Goal: Task Accomplishment & Management: Use online tool/utility

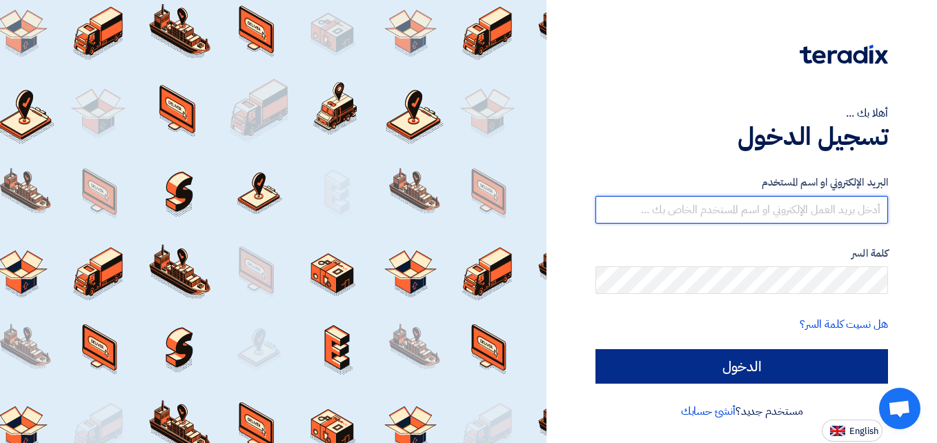
type input "el7amd.company@gmail.com"
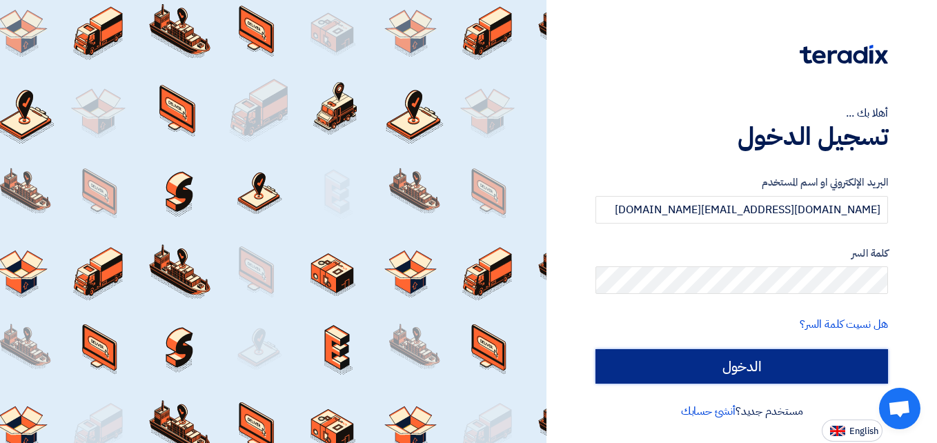
click at [726, 365] on input "الدخول" at bounding box center [741, 366] width 292 height 34
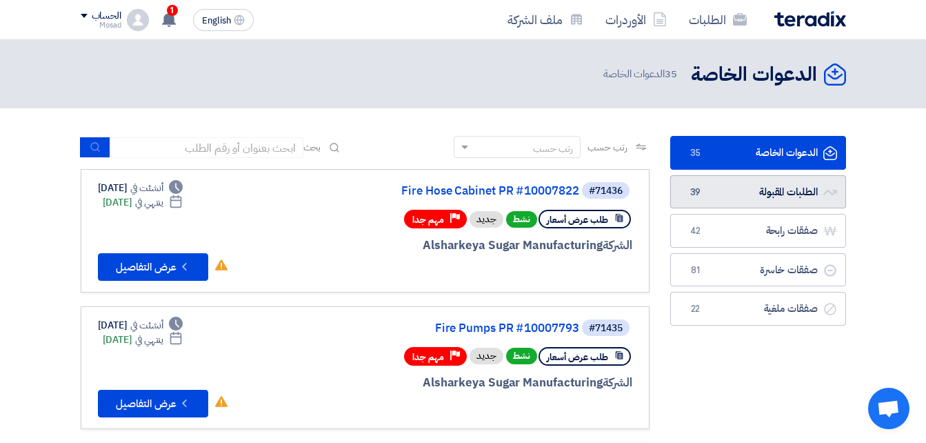
click at [719, 186] on link "الطلبات المقبولة الطلبات المقبولة 39" at bounding box center [759, 192] width 176 height 34
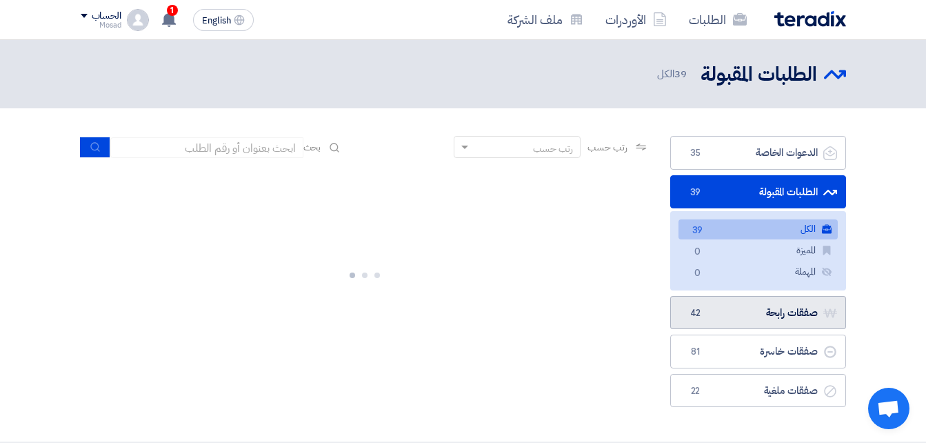
click at [768, 315] on link "صفقات رابحة صفقات رابحة 42" at bounding box center [759, 313] width 176 height 34
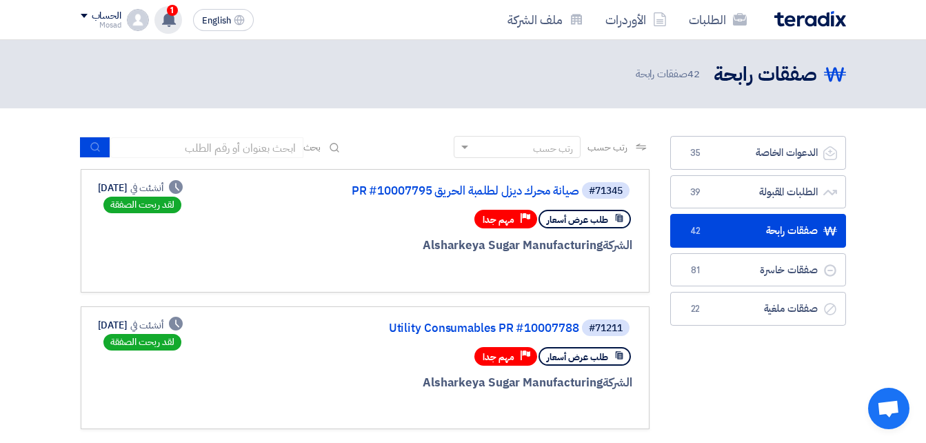
click at [172, 14] on span "1" at bounding box center [172, 10] width 11 height 11
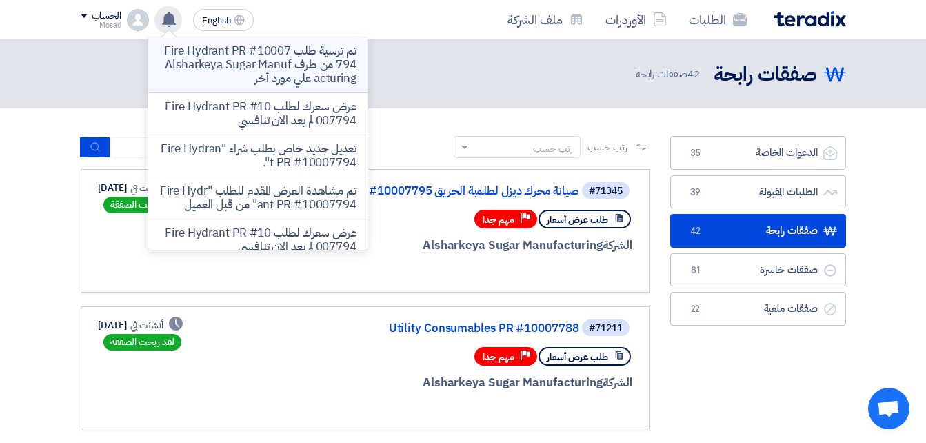
click at [268, 51] on p "تم ترسية طلب Fire Hydrant PR #10007794 من طرف Alsharkeya Sugar Manufacturing عل…" at bounding box center [257, 64] width 197 height 41
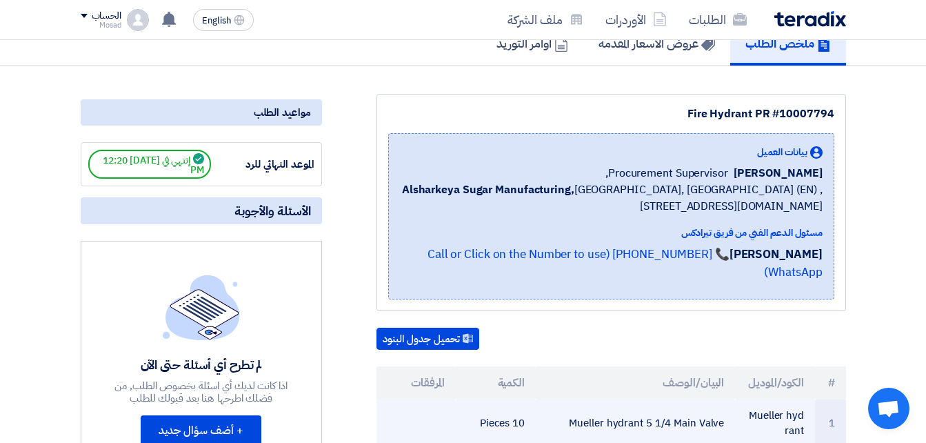
scroll to position [69, 0]
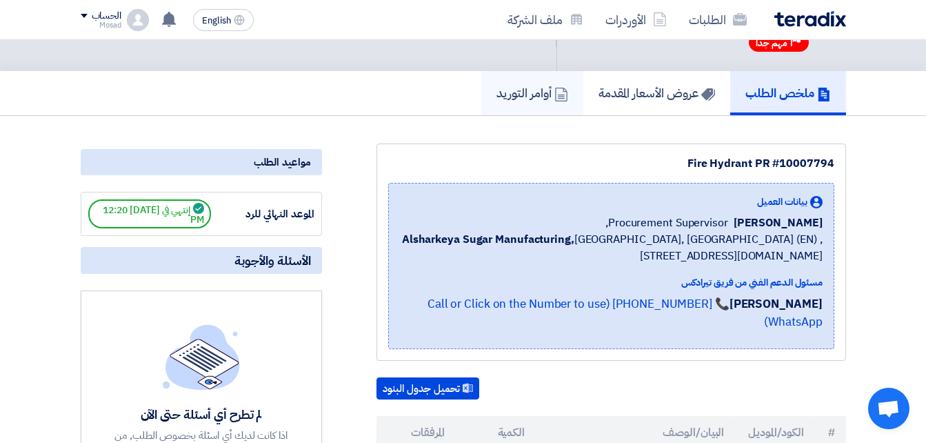
click at [528, 94] on h5 "أوامر التوريد" at bounding box center [533, 93] width 72 height 16
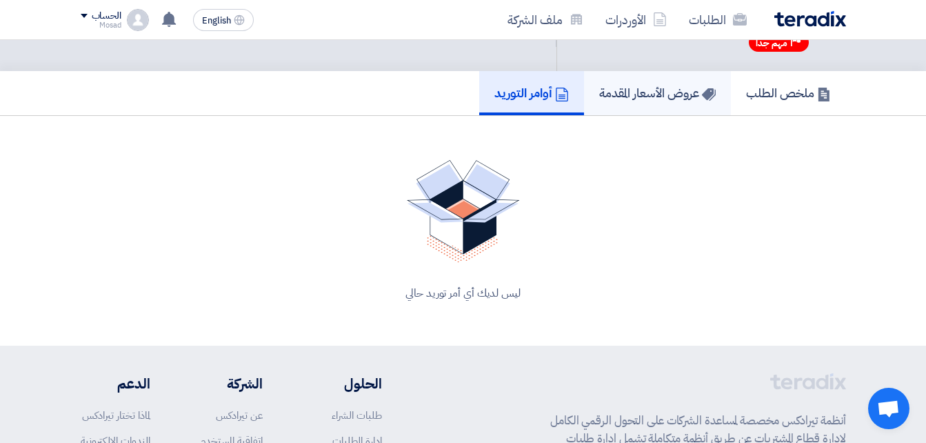
click at [662, 86] on h5 "عروض الأسعار المقدمة" at bounding box center [657, 93] width 117 height 16
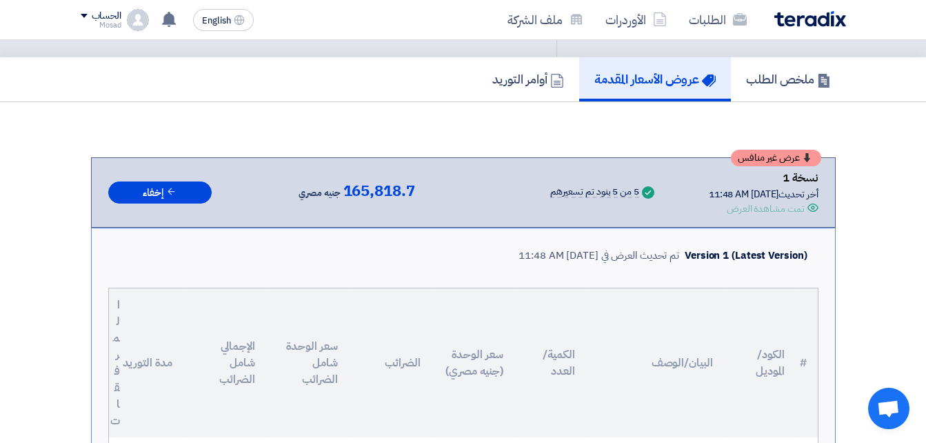
scroll to position [69, 0]
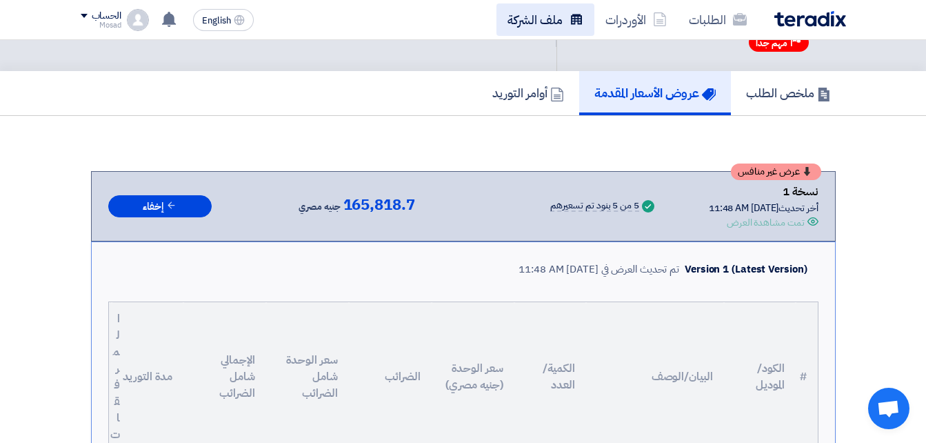
click at [550, 20] on link "ملف الشركة" at bounding box center [546, 19] width 98 height 32
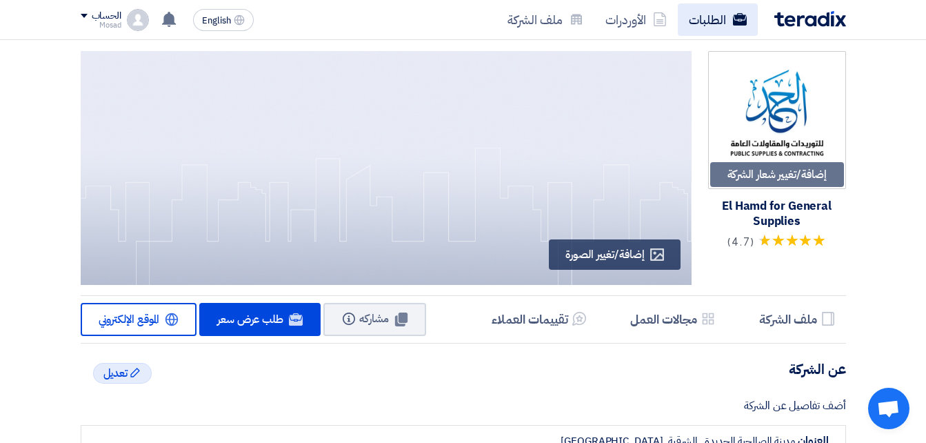
click at [705, 22] on link "الطلبات" at bounding box center [718, 19] width 80 height 32
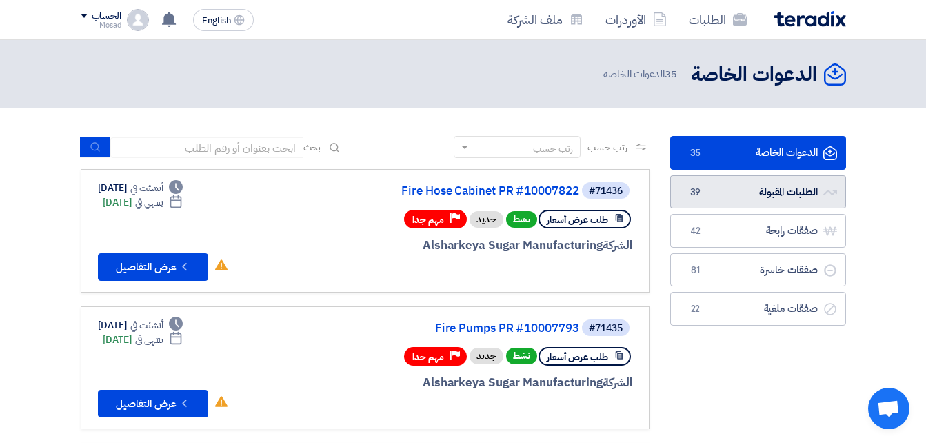
click at [769, 190] on link "الطلبات المقبولة الطلبات المقبولة 39" at bounding box center [759, 192] width 176 height 34
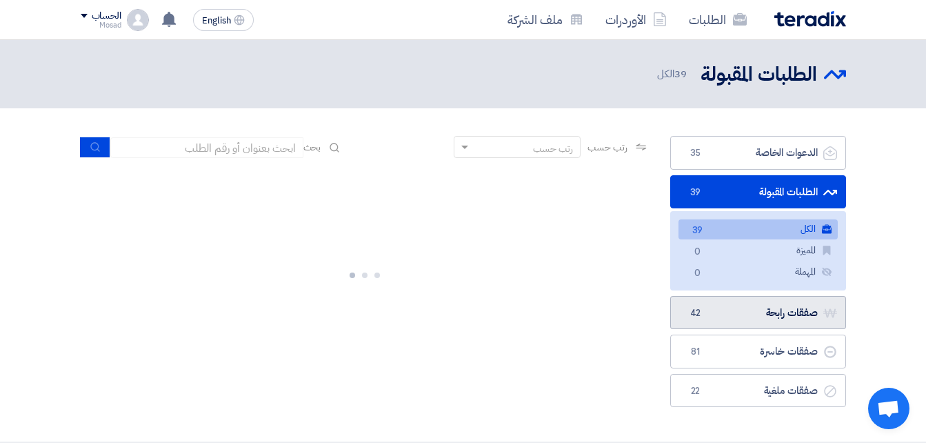
click at [751, 319] on link "صفقات رابحة صفقات رابحة 42" at bounding box center [759, 313] width 176 height 34
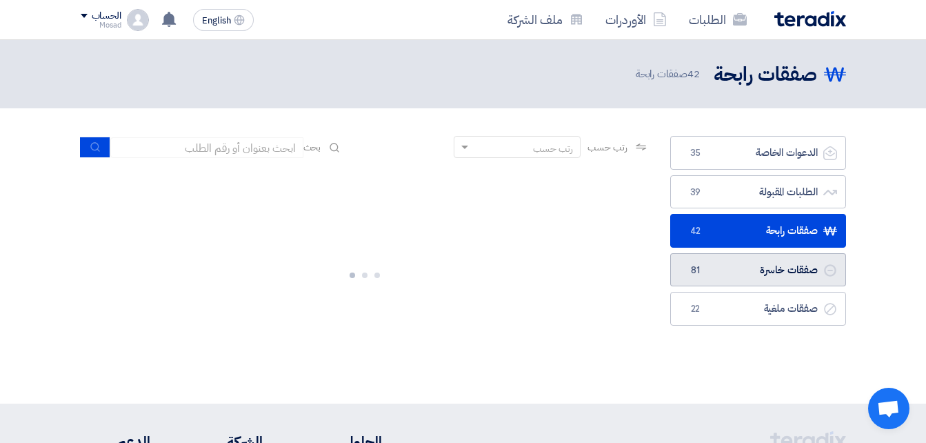
click at [711, 265] on link "صفقات خاسرة صفقات خاسرة 81" at bounding box center [759, 270] width 176 height 34
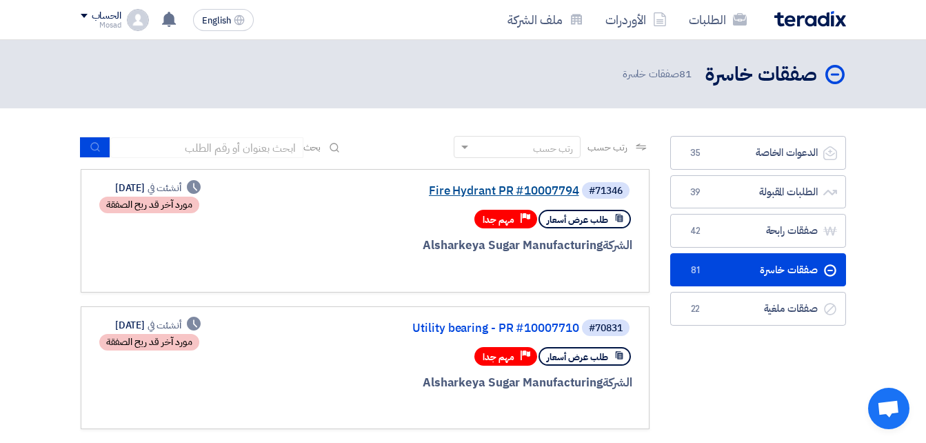
click at [542, 187] on link "Fire Hydrant PR #10007794" at bounding box center [442, 191] width 276 height 12
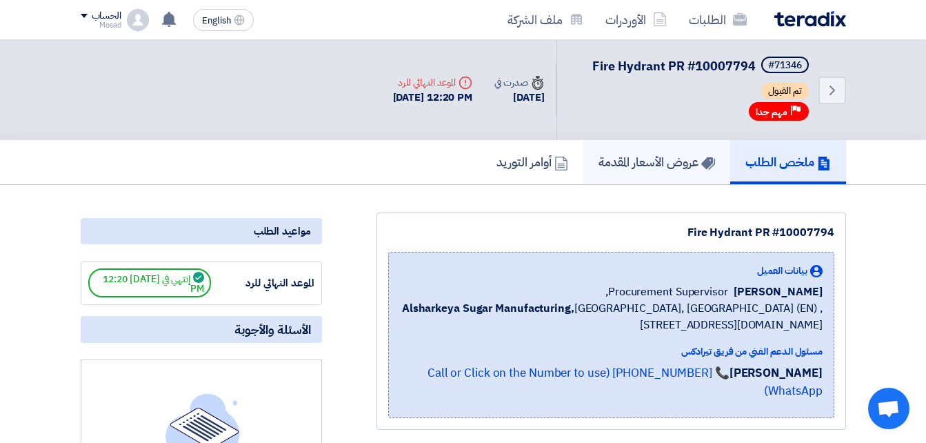
click at [642, 158] on h5 "عروض الأسعار المقدمة" at bounding box center [657, 162] width 117 height 16
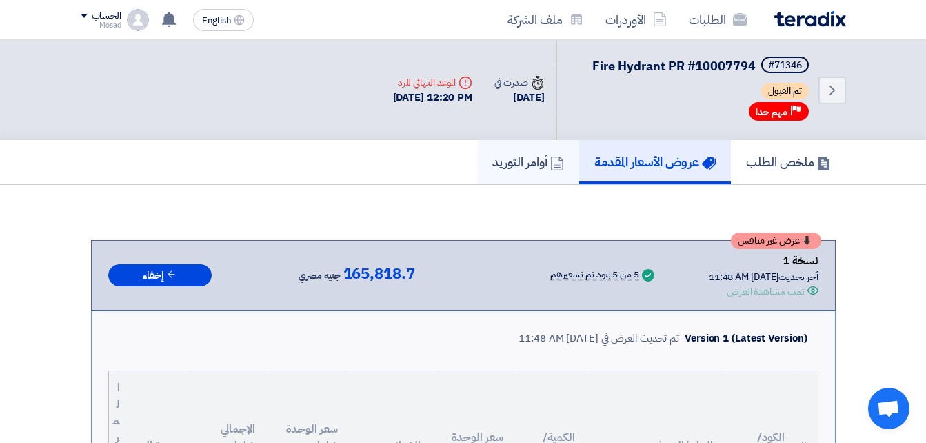
click at [508, 161] on h5 "أوامر التوريد" at bounding box center [529, 162] width 72 height 16
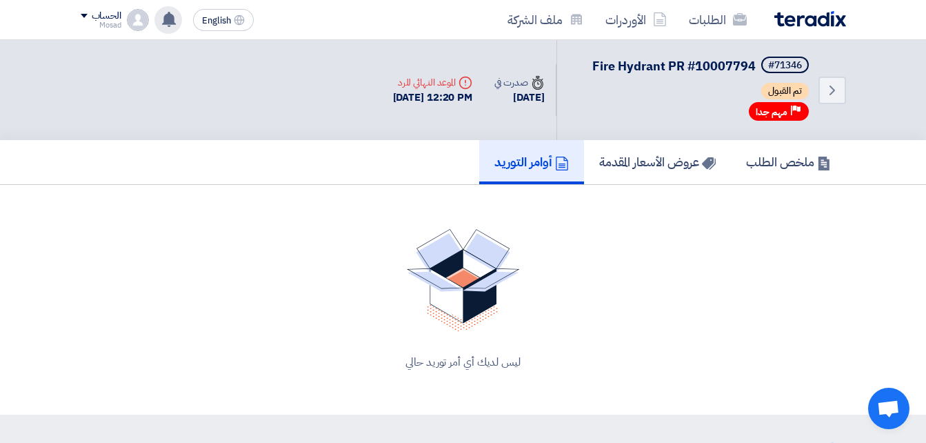
click at [167, 17] on use at bounding box center [169, 19] width 14 height 15
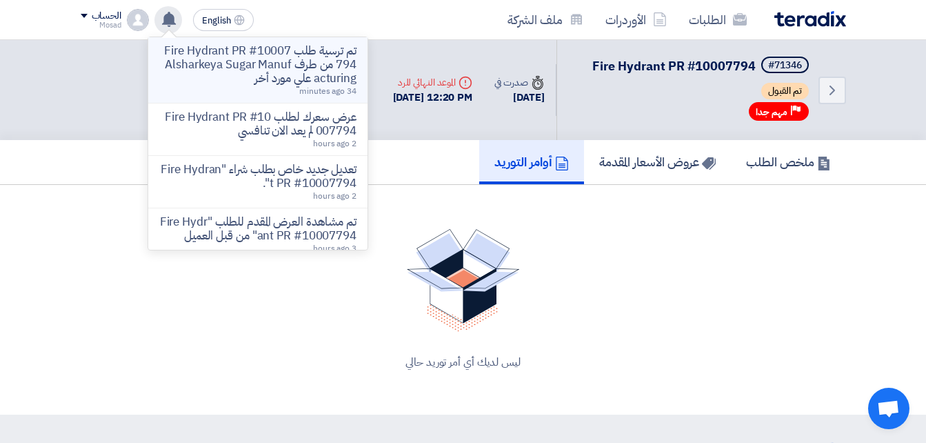
click at [267, 71] on p "تم ترسية طلب Fire Hydrant PR #10007794 من طرف Alsharkeya Sugar Manufacturing عل…" at bounding box center [257, 64] width 197 height 41
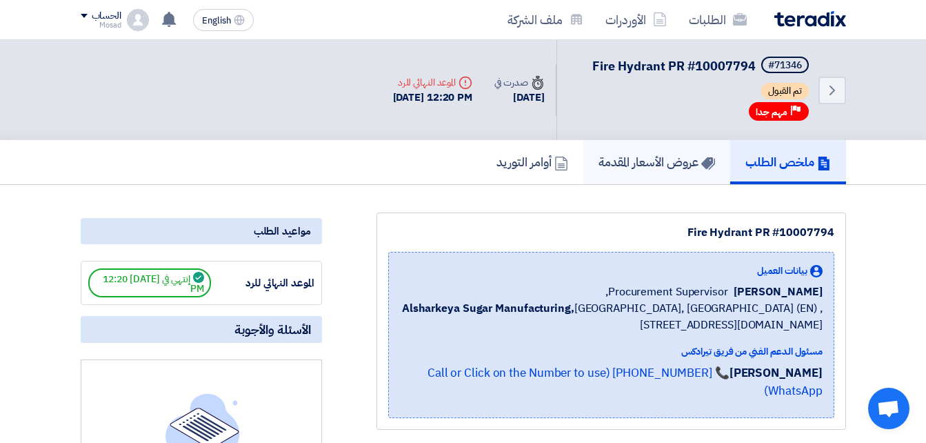
click at [623, 157] on h5 "عروض الأسعار المقدمة" at bounding box center [657, 162] width 117 height 16
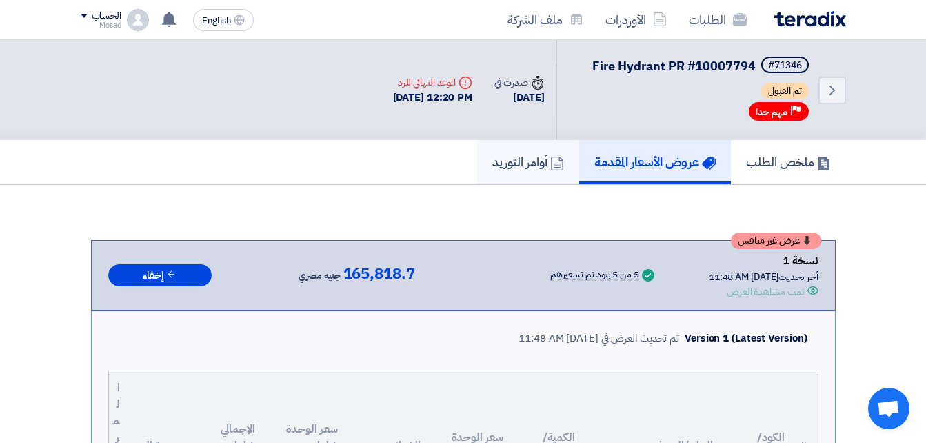
click at [530, 158] on h5 "أوامر التوريد" at bounding box center [529, 162] width 72 height 16
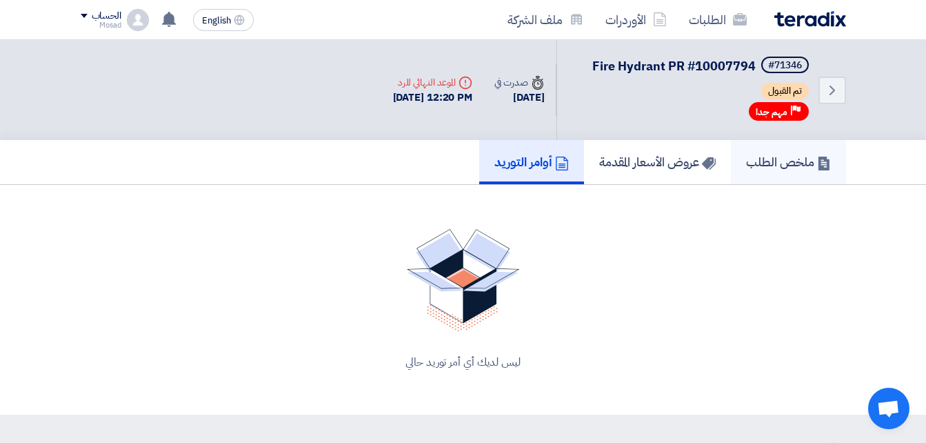
click at [764, 157] on h5 "ملخص الطلب" at bounding box center [788, 162] width 85 height 16
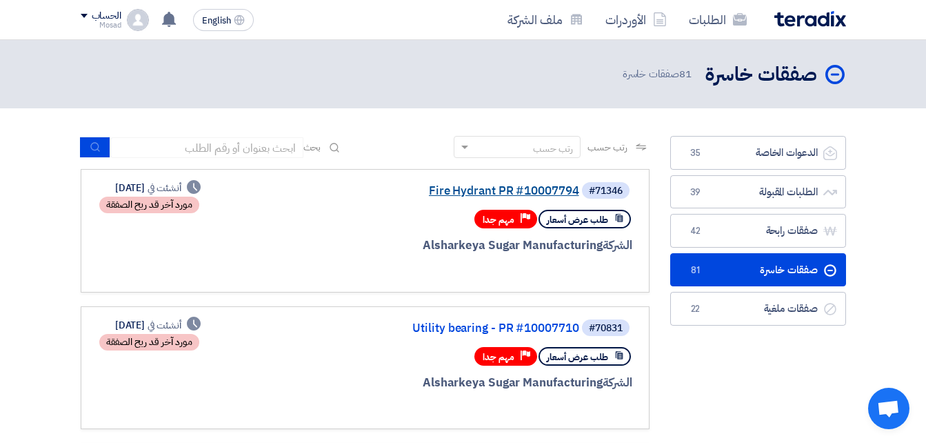
click at [509, 188] on link "Fire Hydrant PR #10007794" at bounding box center [442, 191] width 276 height 12
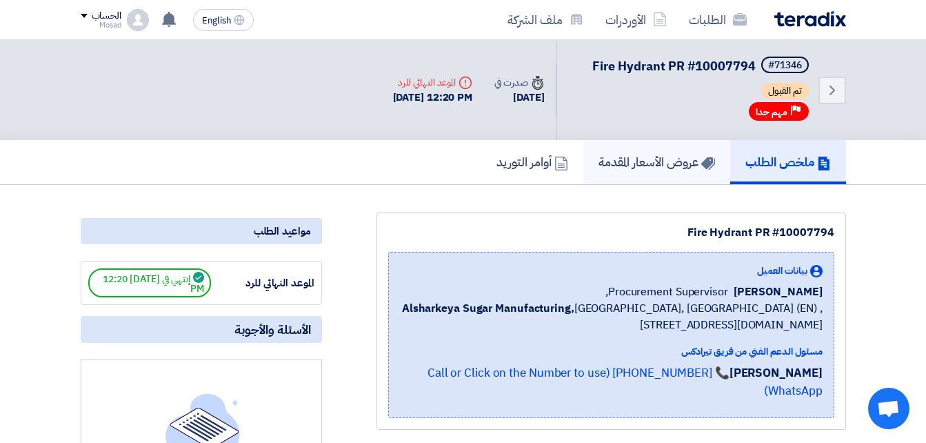
click at [613, 163] on h5 "عروض الأسعار المقدمة" at bounding box center [657, 162] width 117 height 16
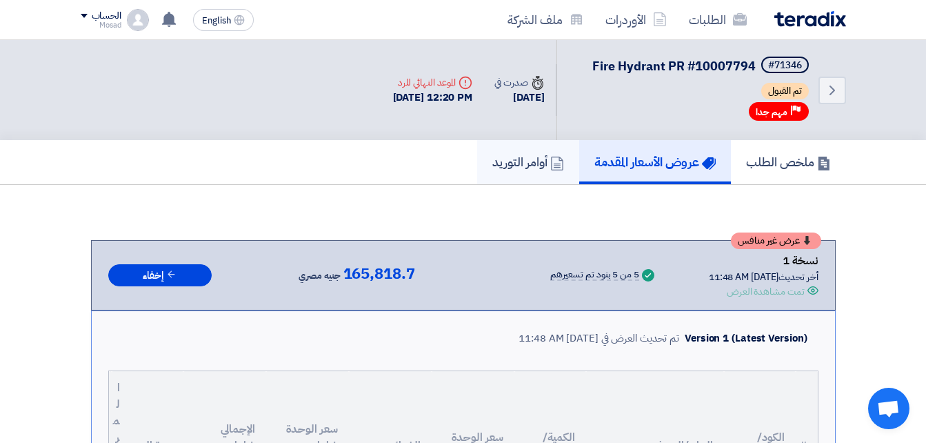
click at [514, 159] on h5 "أوامر التوريد" at bounding box center [529, 162] width 72 height 16
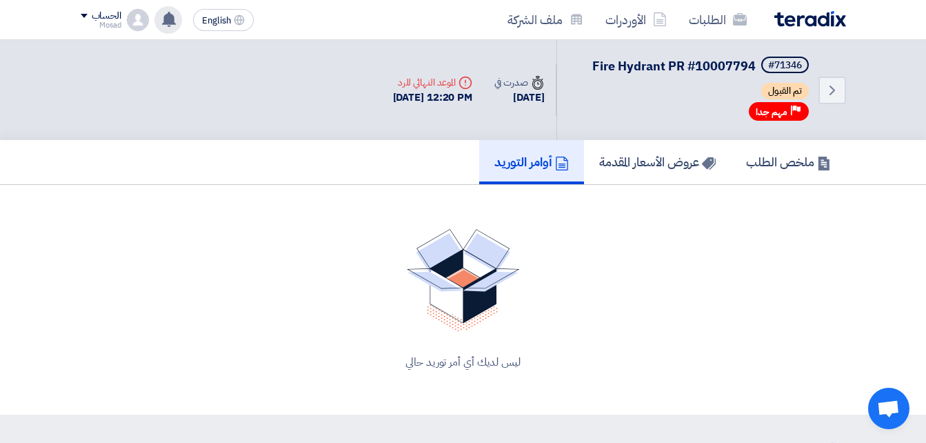
click at [170, 24] on use at bounding box center [169, 19] width 14 height 15
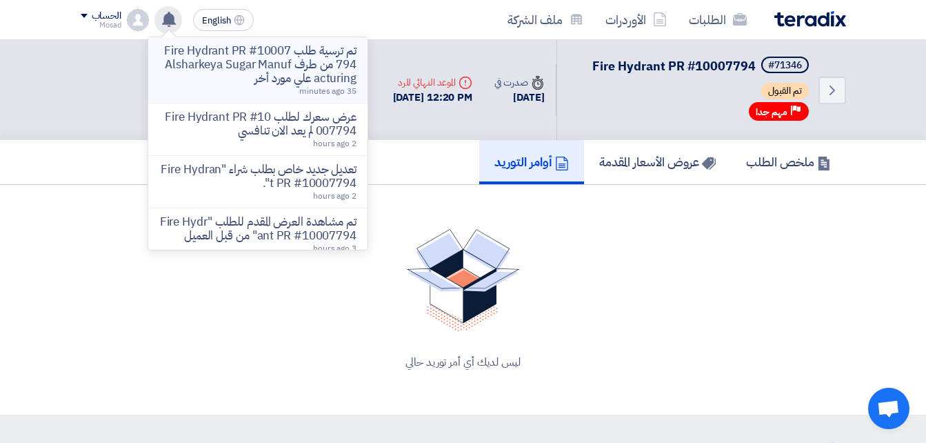
click at [258, 63] on p "تم ترسية طلب Fire Hydrant PR #10007794 من طرف Alsharkeya Sugar Manufacturing عل…" at bounding box center [257, 64] width 197 height 41
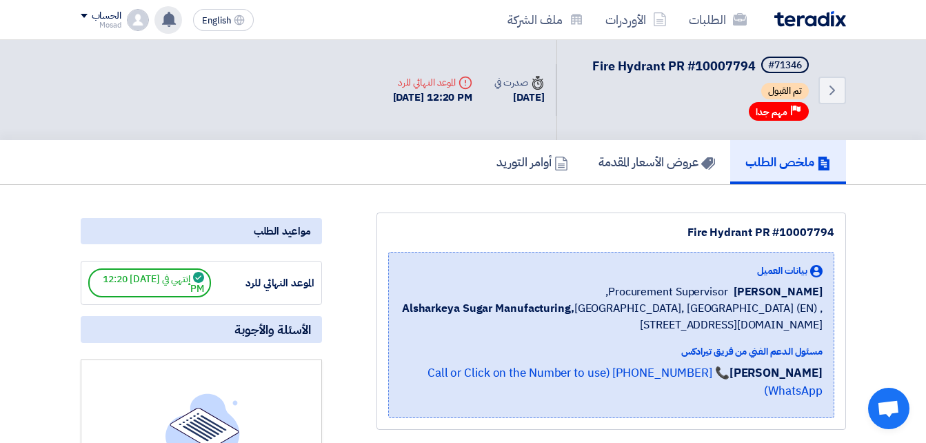
click at [161, 10] on div "تم ترسية طلب Fire Hydrant PR #10007794 من طرف Alsharkeya Sugar Manufacturing عل…" at bounding box center [169, 20] width 28 height 28
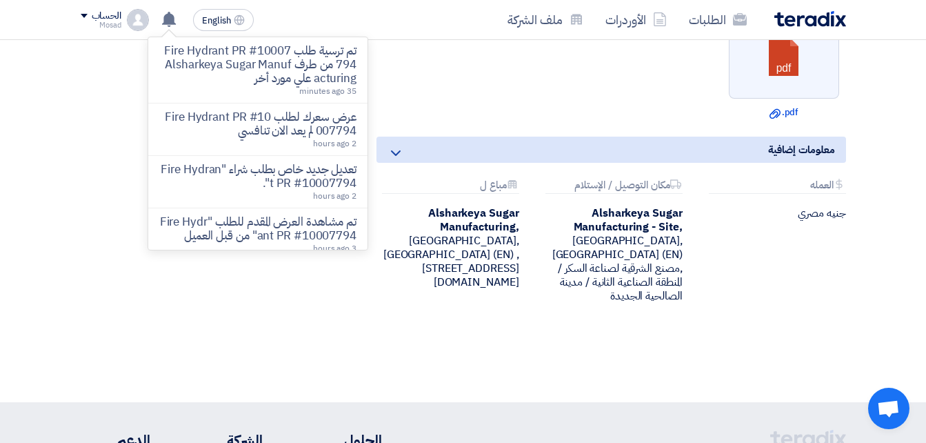
scroll to position [759, 0]
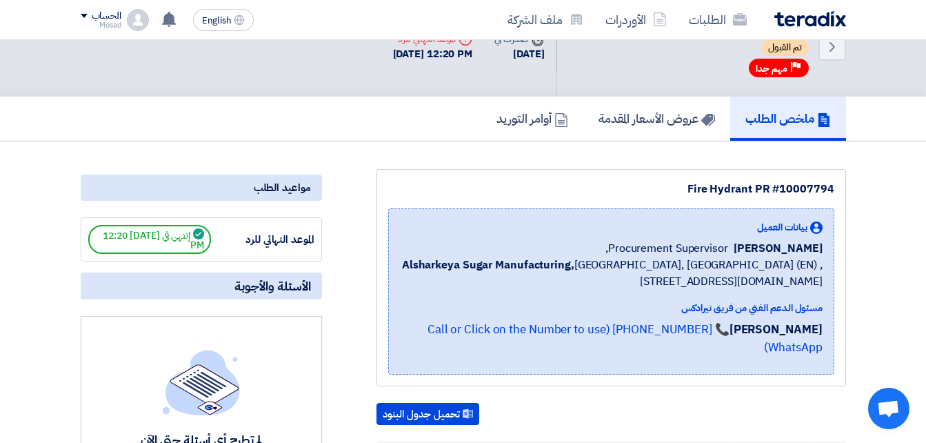
scroll to position [0, 0]
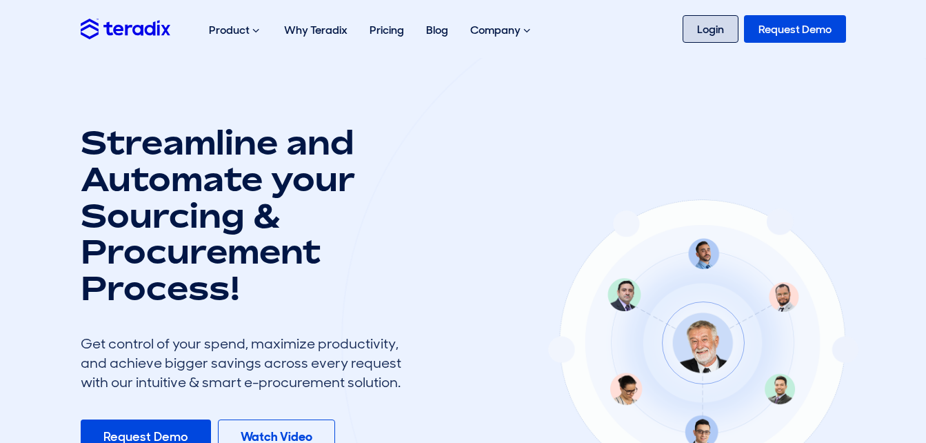
click at [696, 23] on link "Login" at bounding box center [711, 29] width 56 height 28
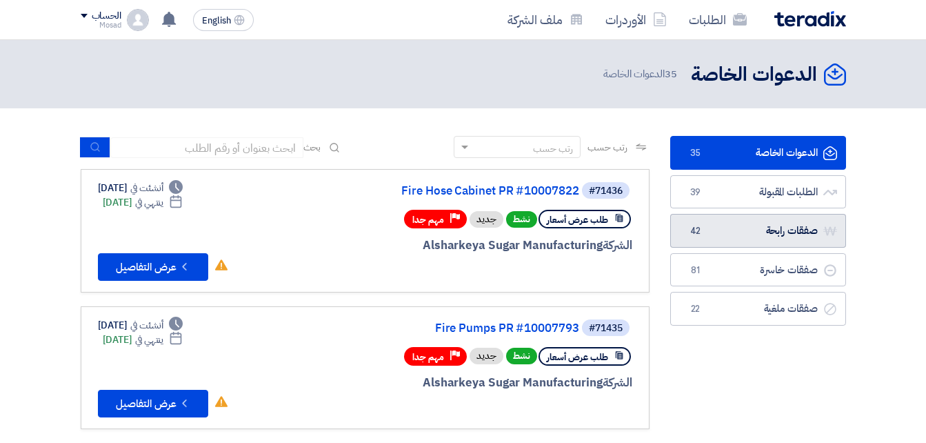
click at [746, 234] on link "صفقات رابحة صفقات رابحة 42" at bounding box center [759, 231] width 176 height 34
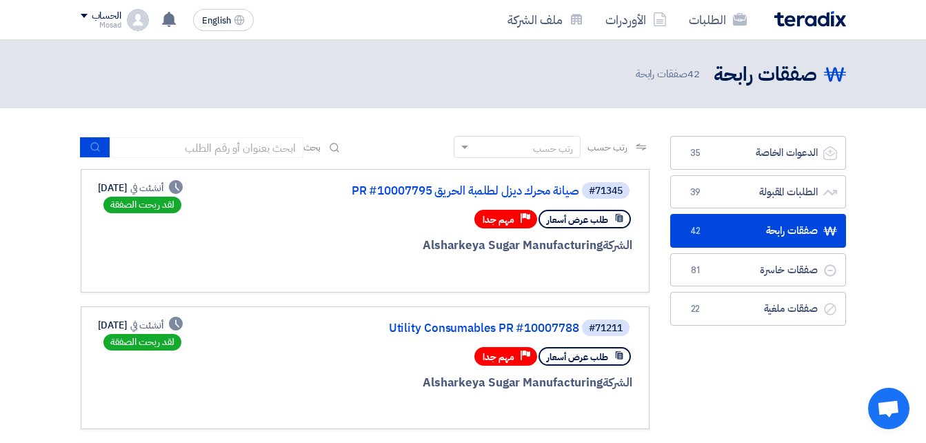
click at [771, 152] on link "الدعوات الخاصة الدعوات الخاصة 35" at bounding box center [759, 153] width 176 height 34
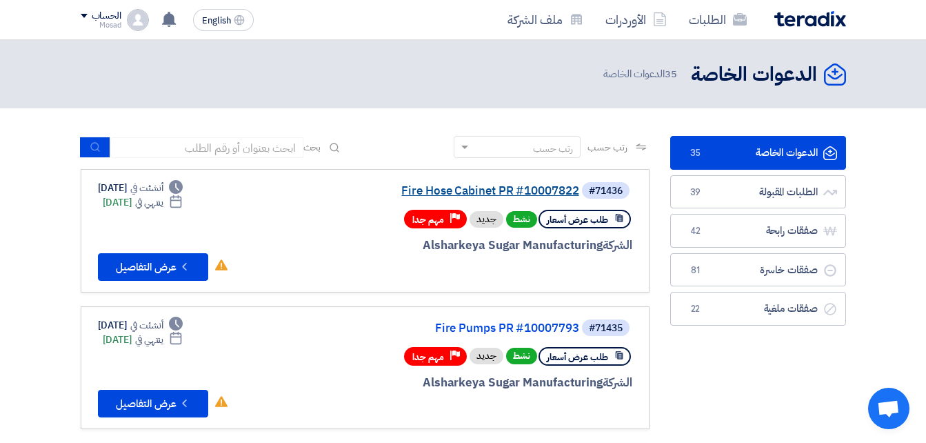
click at [528, 186] on link "Fire Hose Cabinet PR #10007822" at bounding box center [442, 191] width 276 height 12
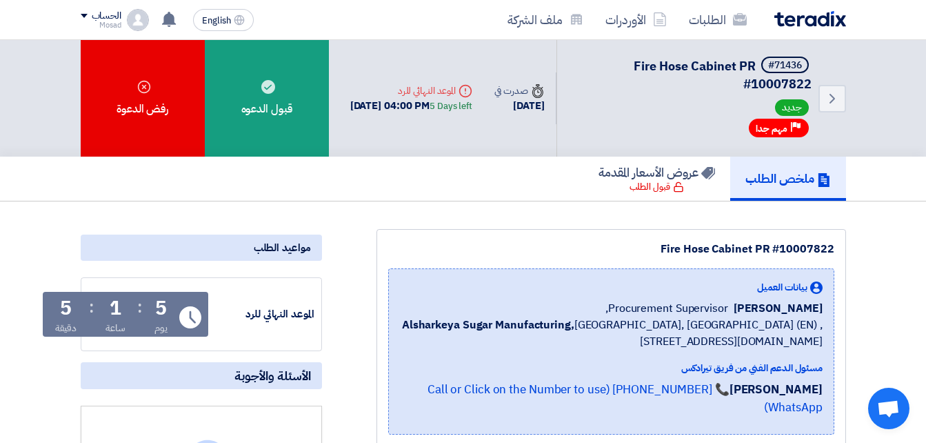
drag, startPoint x: 636, startPoint y: 244, endPoint x: 838, endPoint y: 244, distance: 202.1
click at [838, 244] on div "Fire Hose Cabinet PR #10007822 بيانات العميل [PERSON_NAME] Procurement Supervis…" at bounding box center [612, 337] width 470 height 217
drag, startPoint x: 838, startPoint y: 244, endPoint x: 811, endPoint y: 247, distance: 27.8
copy div "Fire Hose Cabinet PR #10007822"
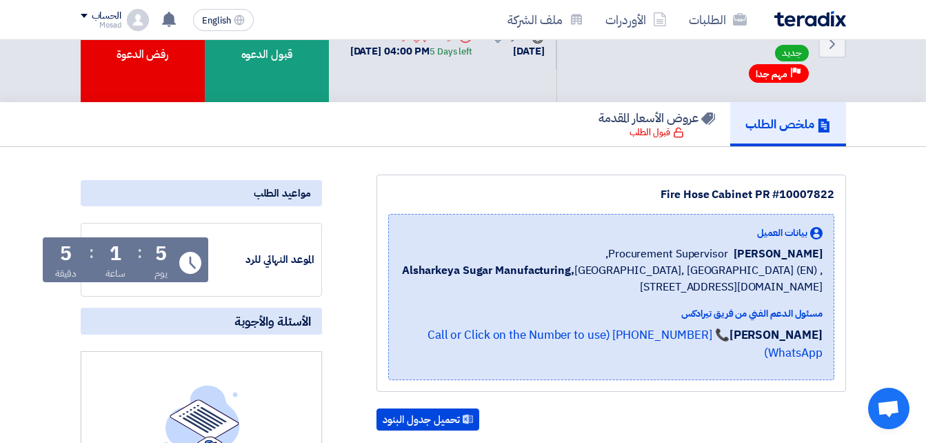
scroll to position [276, 0]
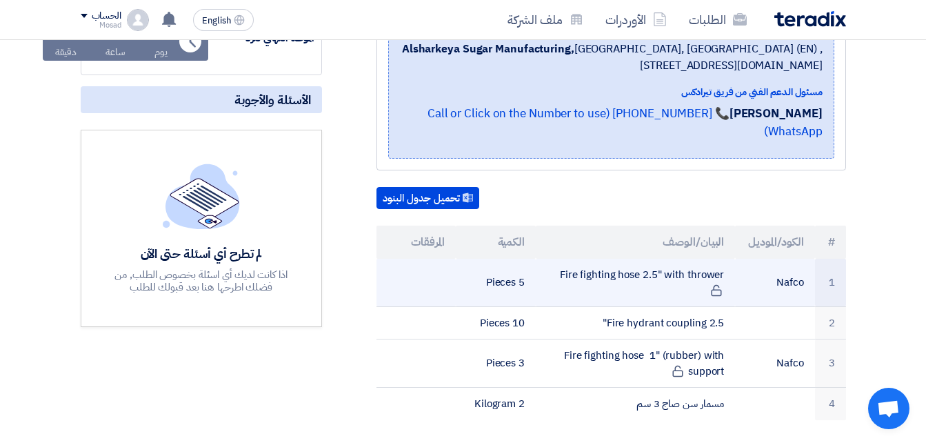
drag, startPoint x: 769, startPoint y: 262, endPoint x: 812, endPoint y: 260, distance: 42.8
click at [812, 260] on td "Nafco" at bounding box center [775, 283] width 80 height 48
drag, startPoint x: 812, startPoint y: 260, endPoint x: 794, endPoint y: 266, distance: 19.0
copy td "Nafco"
